Goal: Obtain resource: Download file/media

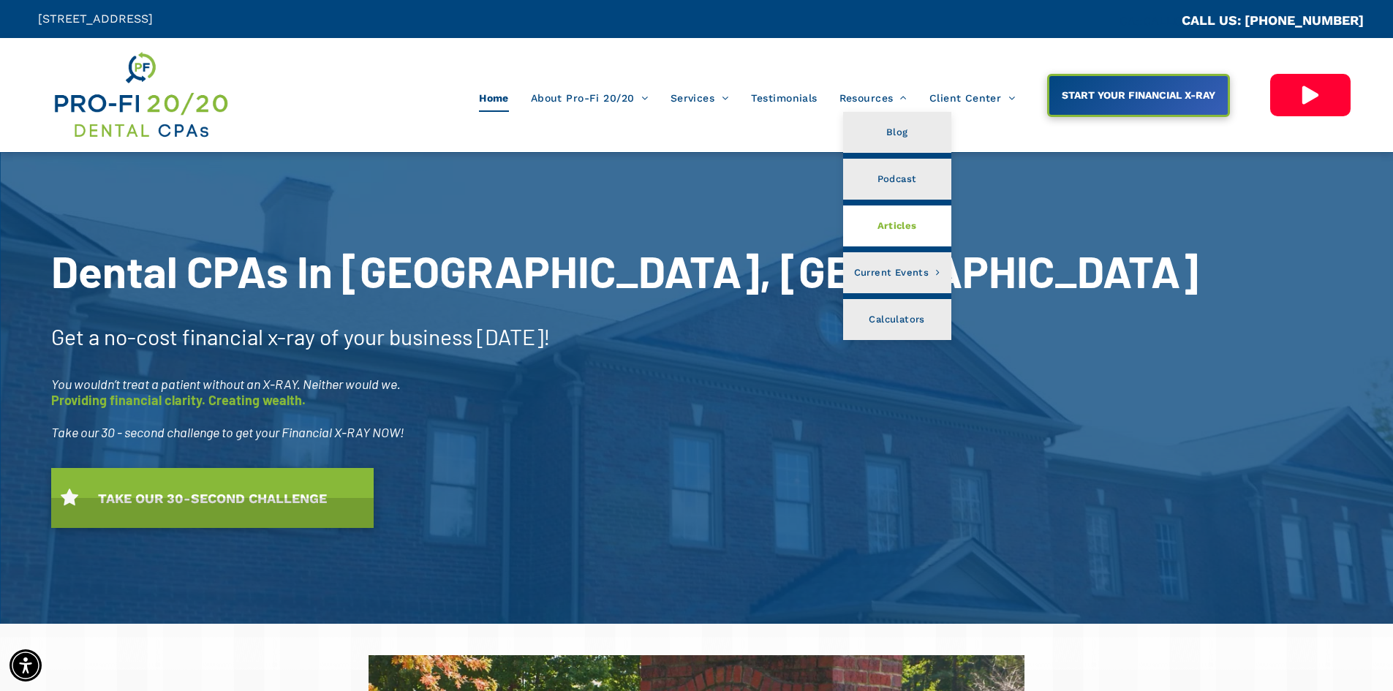
click at [892, 222] on span "Articles" at bounding box center [897, 225] width 39 height 19
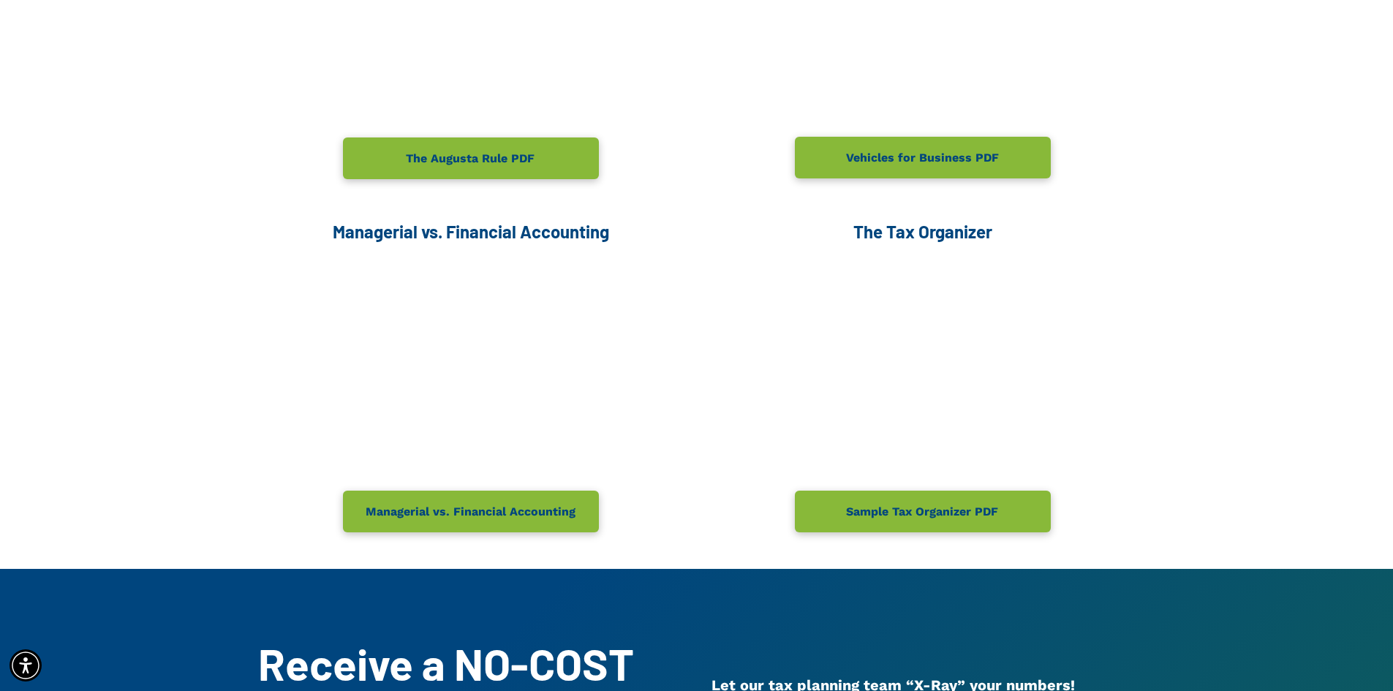
scroll to position [512, 0]
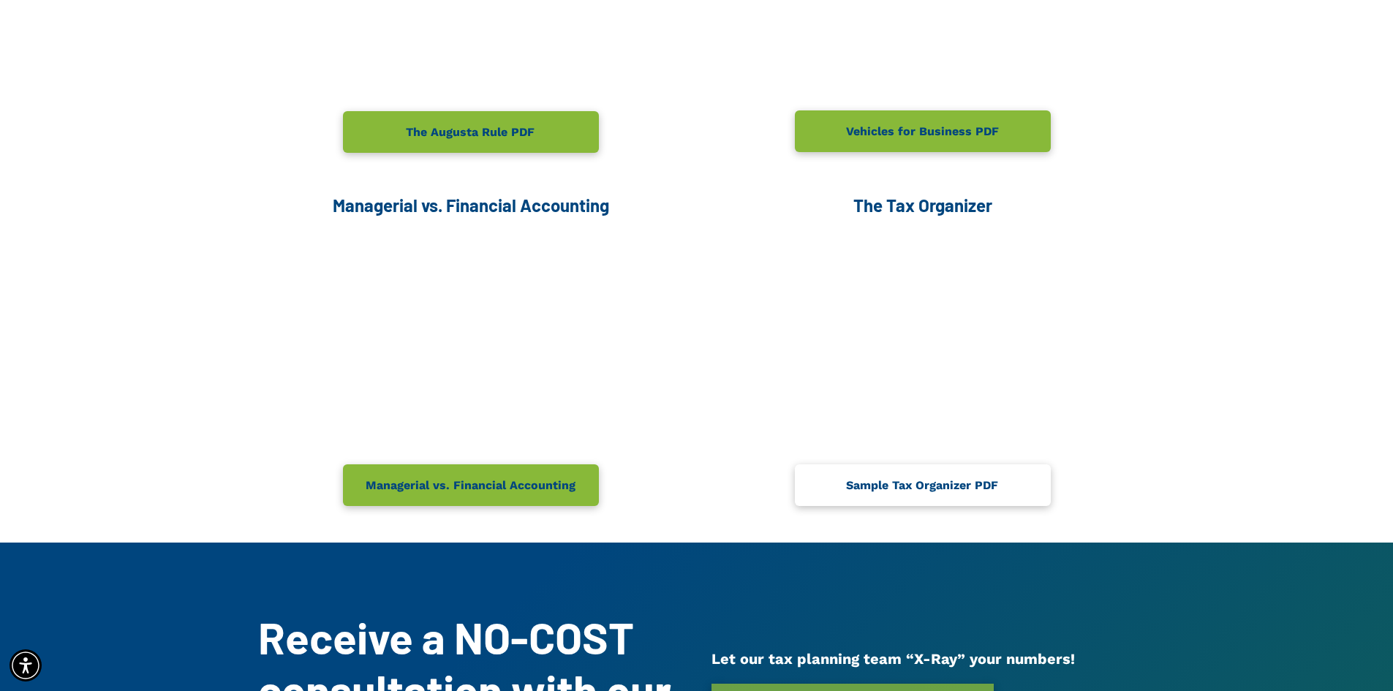
click at [911, 486] on span "Sample Tax Organizer PDF" at bounding box center [922, 485] width 162 height 29
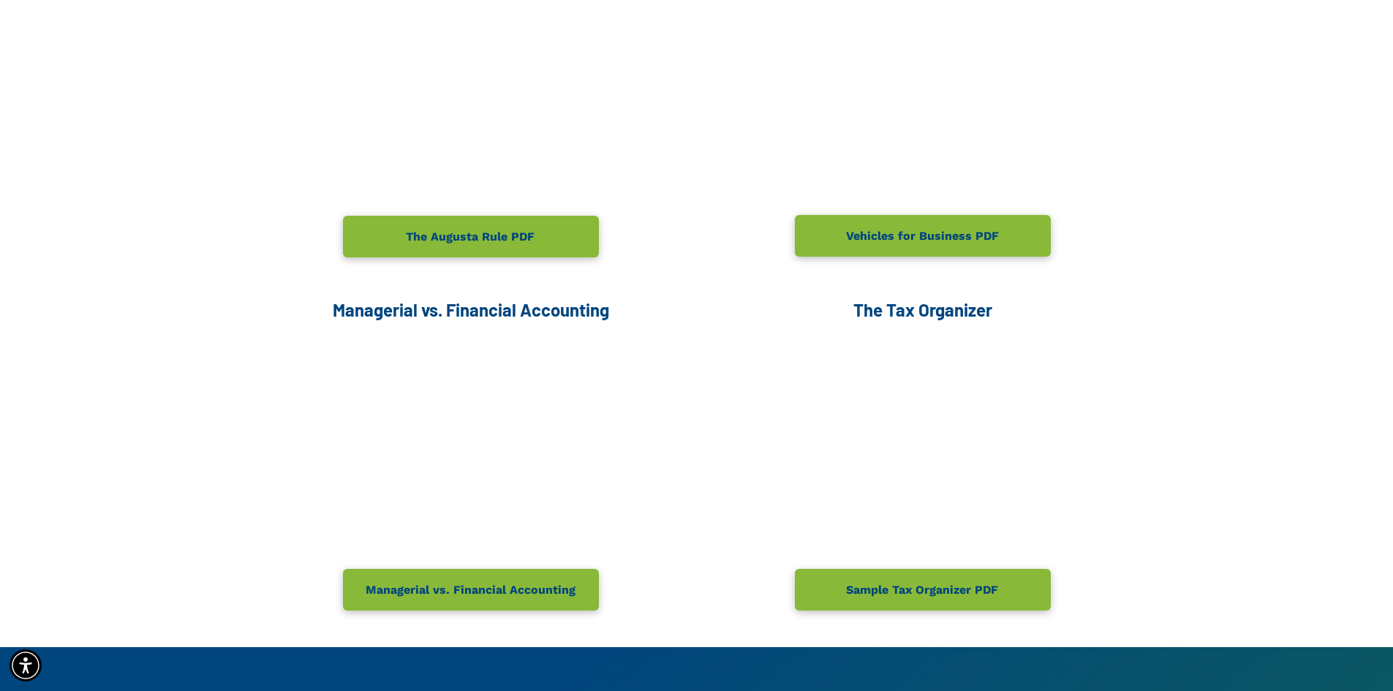
scroll to position [439, 0]
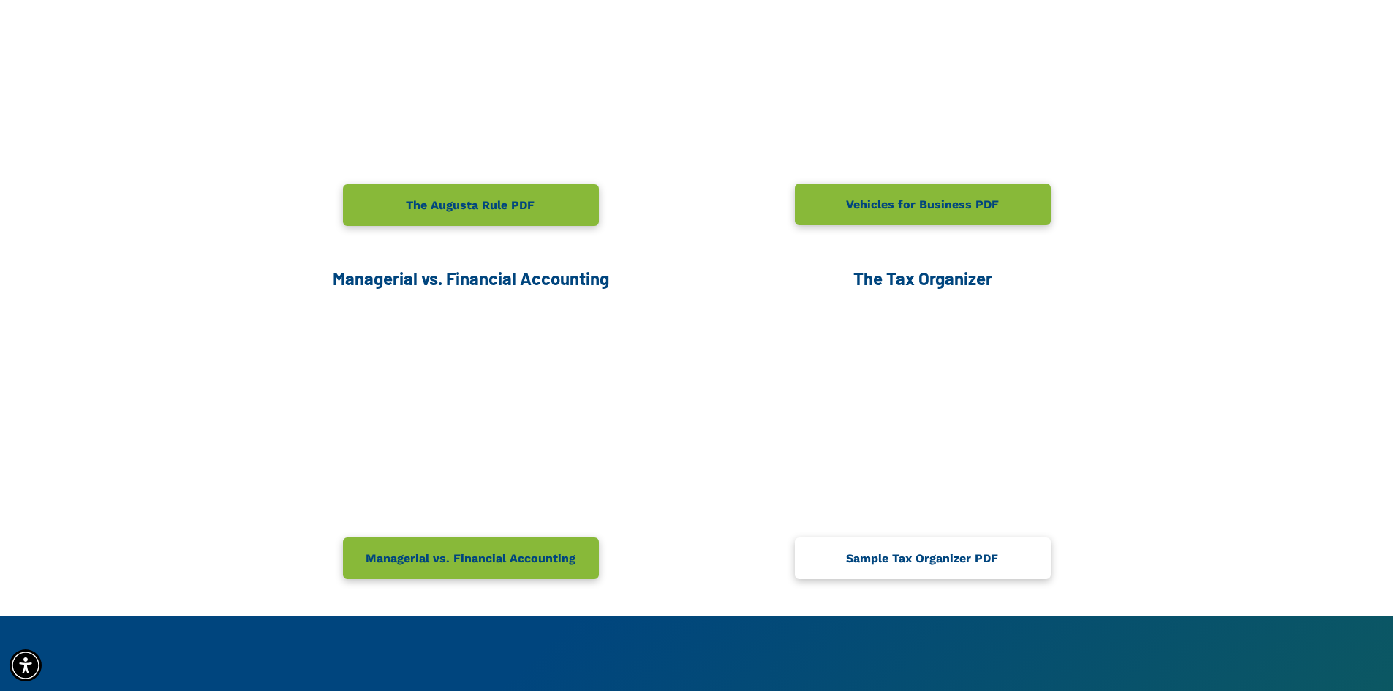
click at [898, 559] on span "Sample Tax Organizer PDF" at bounding box center [922, 558] width 162 height 29
